Goal: Navigation & Orientation: Find specific page/section

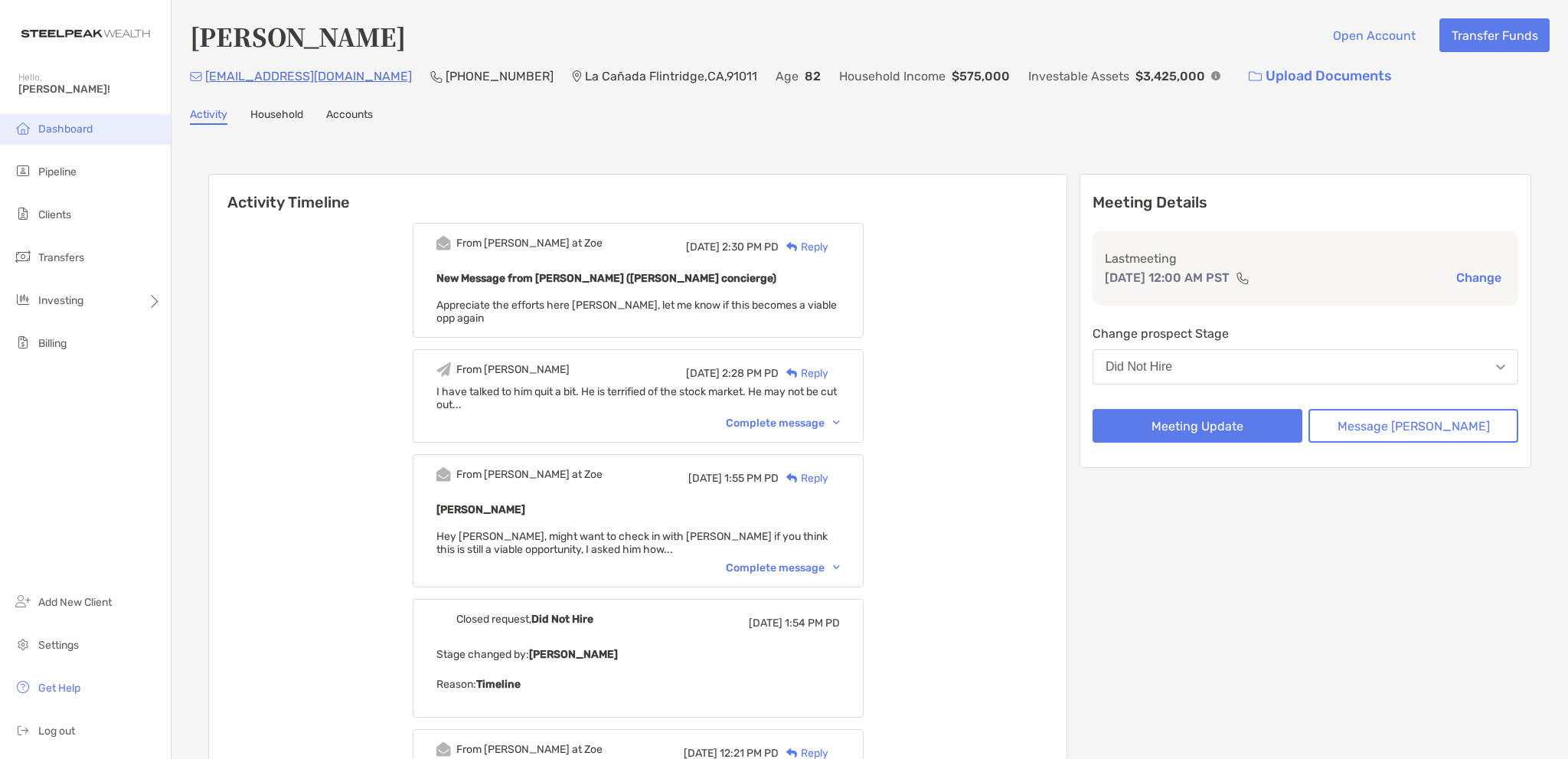
click at [65, 133] on span "Dashboard" at bounding box center [65, 129] width 55 height 13
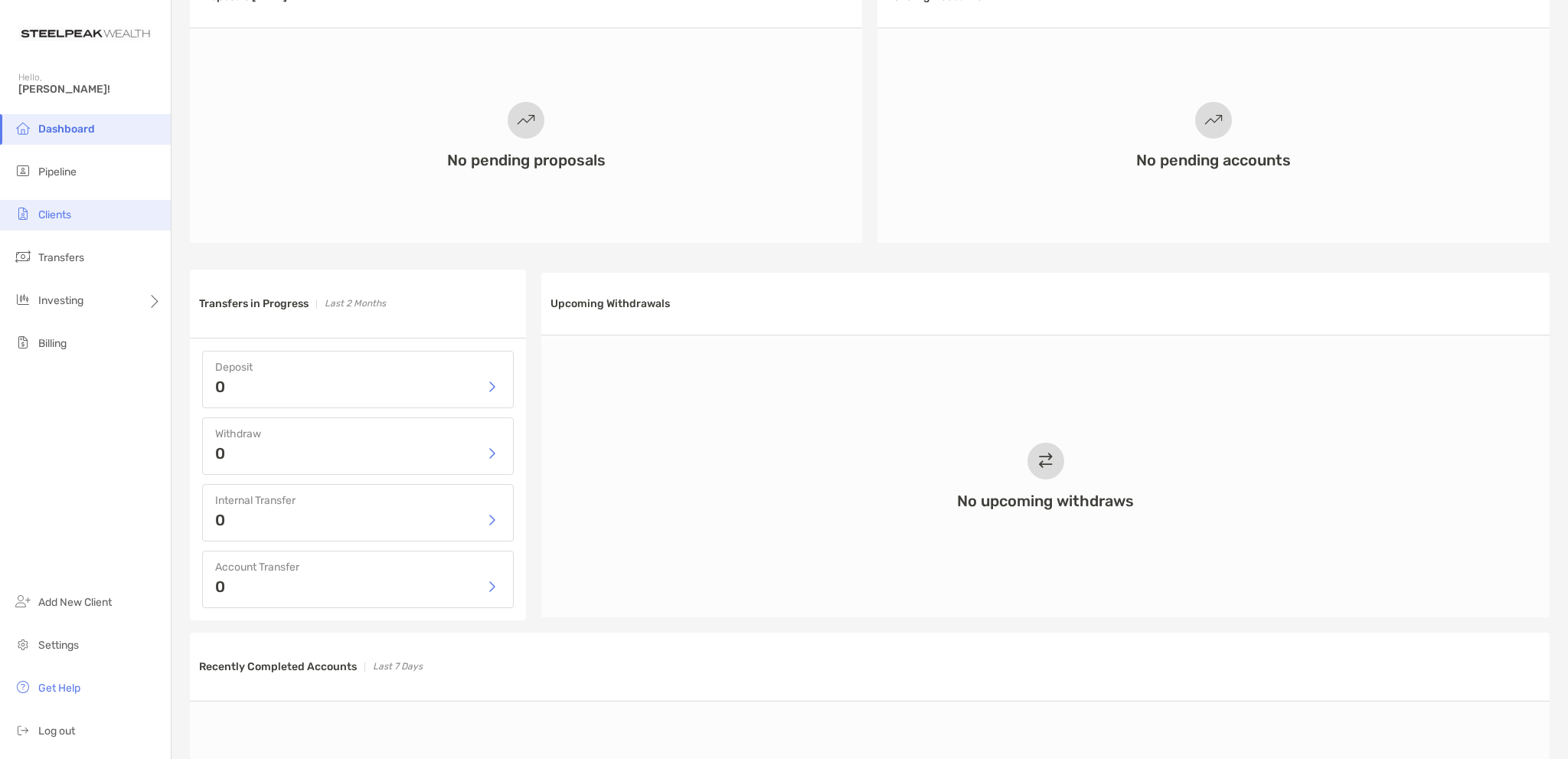
scroll to position [230, 0]
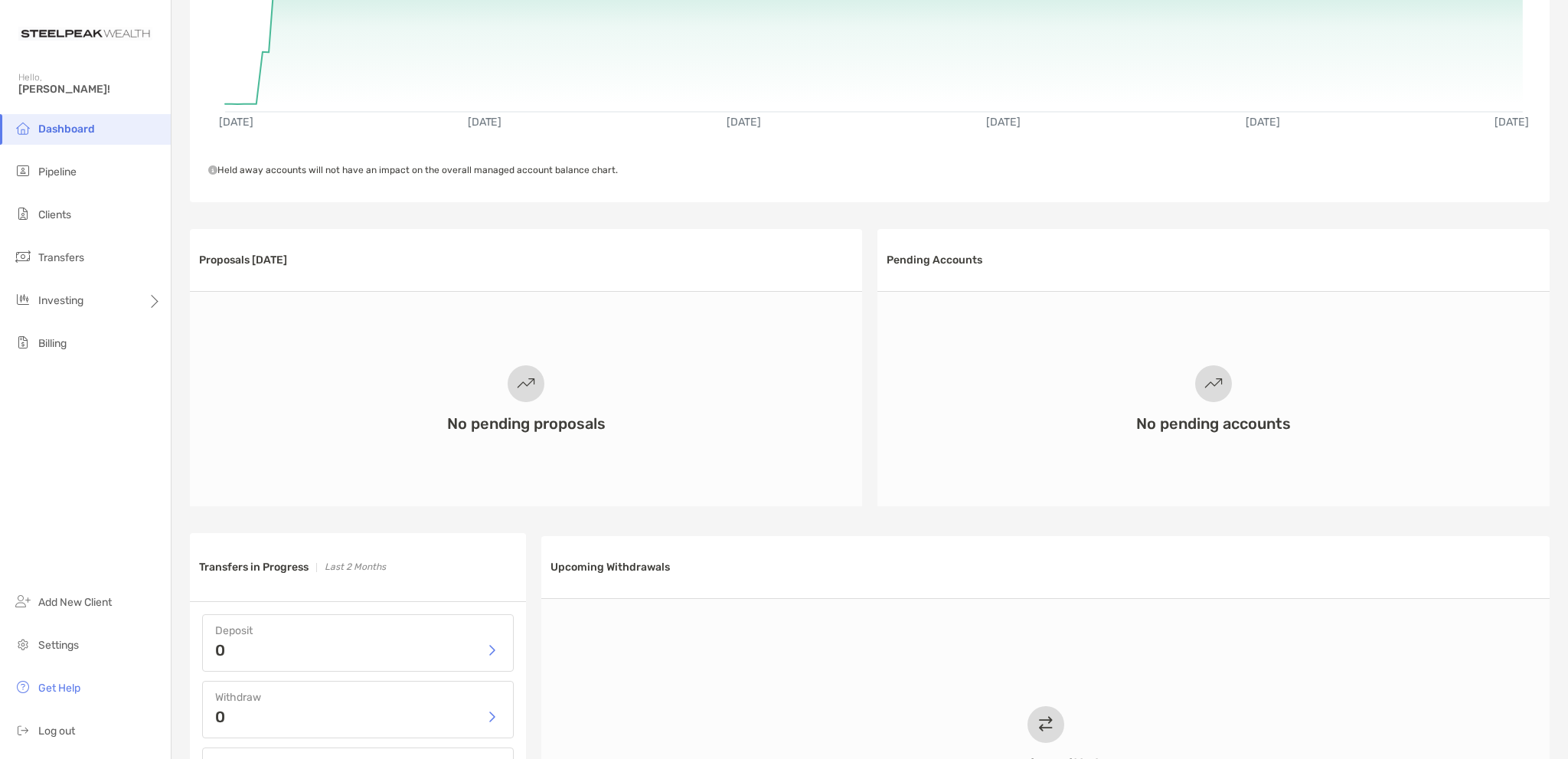
click at [71, 135] on span "Dashboard" at bounding box center [66, 129] width 56 height 13
click at [60, 176] on span "Pipeline" at bounding box center [56, 172] width 38 height 13
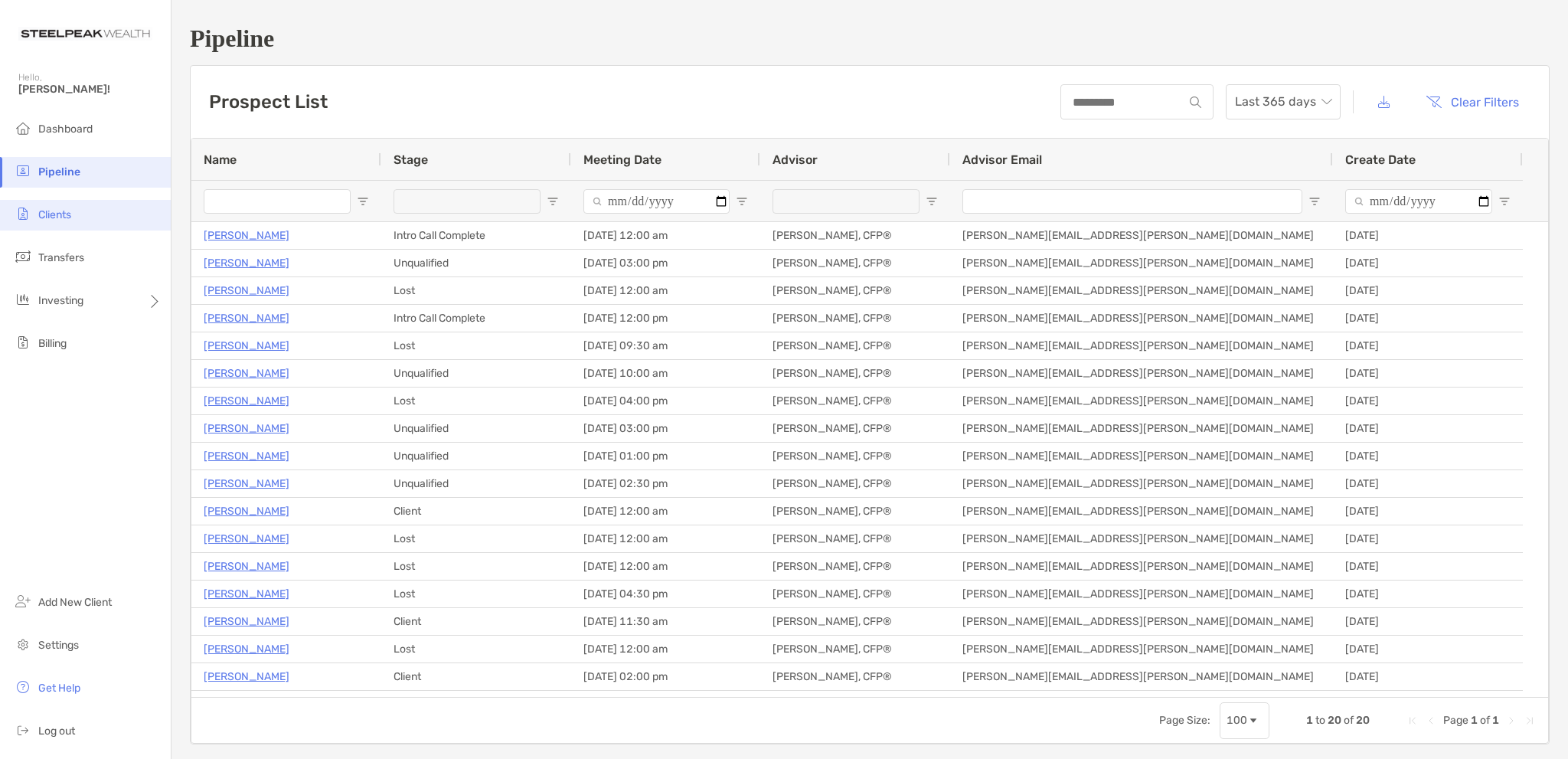
click at [61, 218] on span "Clients" at bounding box center [55, 215] width 33 height 13
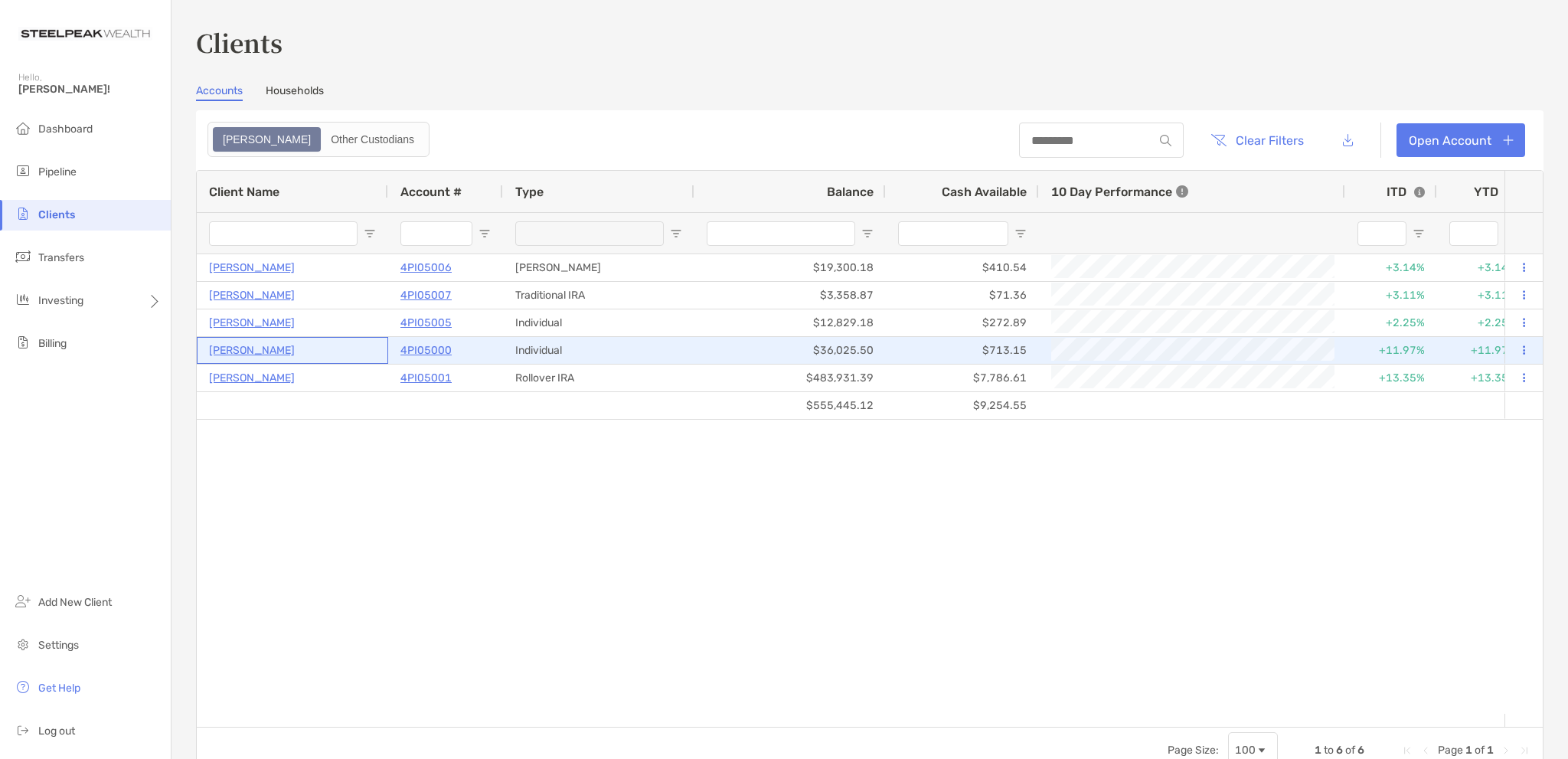
click at [262, 346] on p "[PERSON_NAME]" at bounding box center [252, 350] width 86 height 19
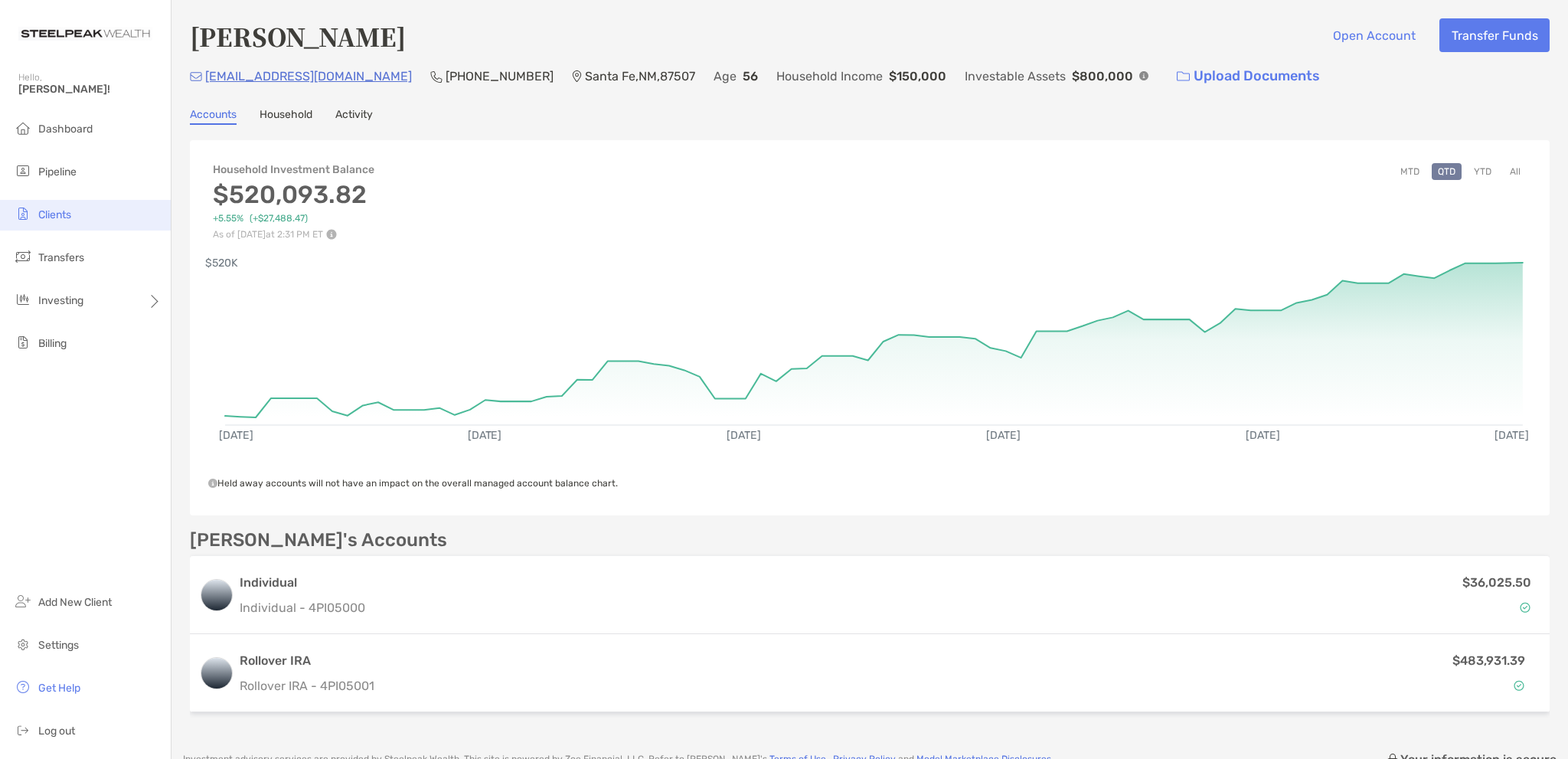
click at [56, 215] on span "Clients" at bounding box center [55, 215] width 33 height 13
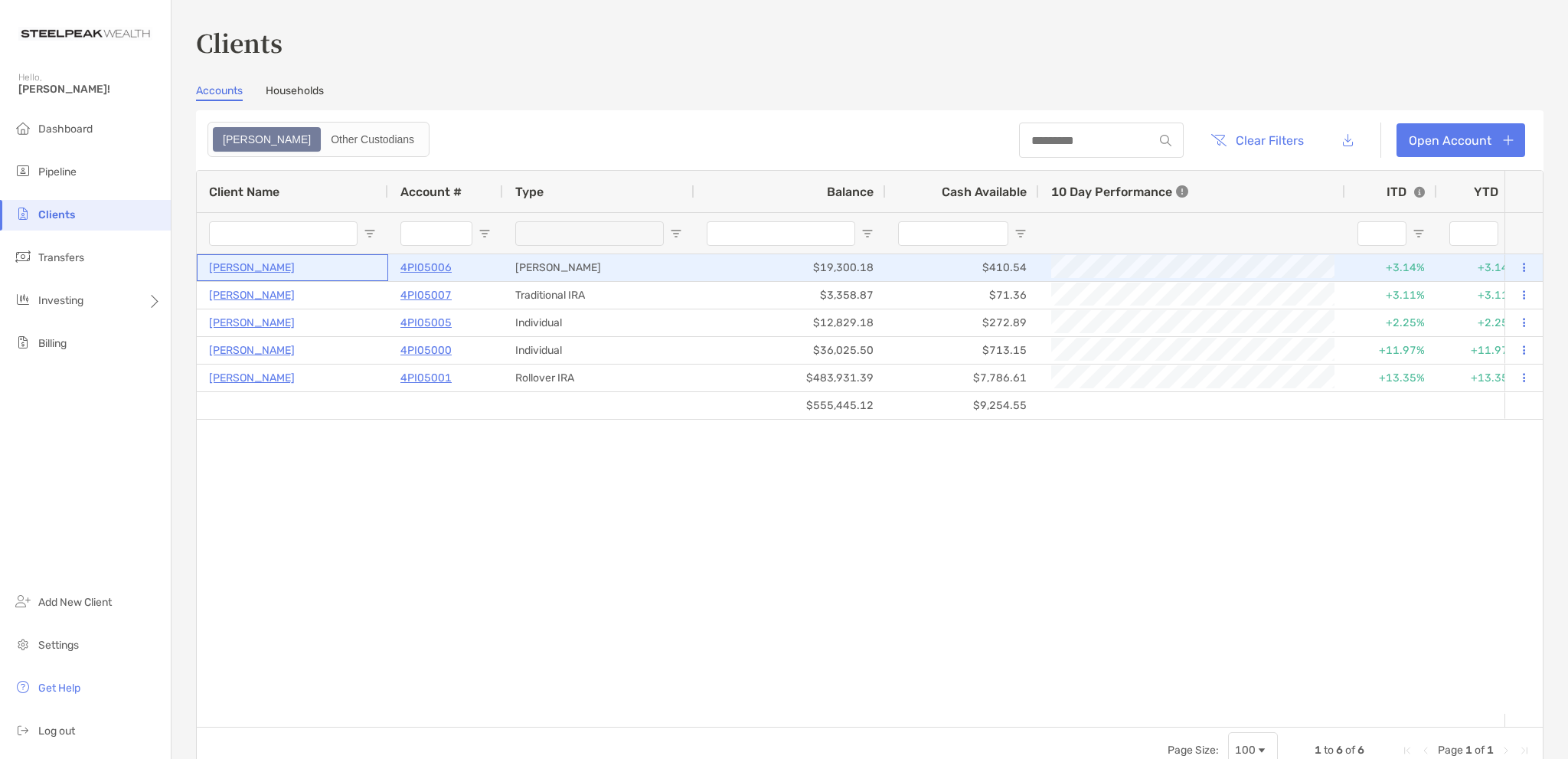
click at [250, 266] on p "[PERSON_NAME]" at bounding box center [252, 268] width 86 height 19
